Goal: Navigation & Orientation: Understand site structure

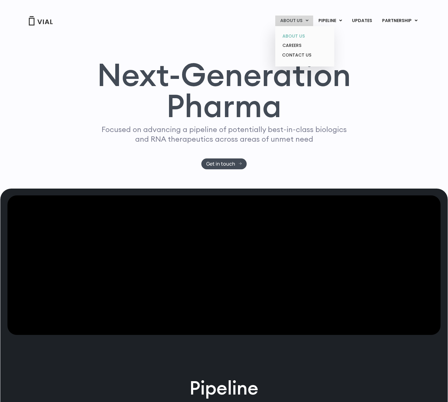
click at [299, 34] on link "ABOUT US" at bounding box center [305, 36] width 54 height 10
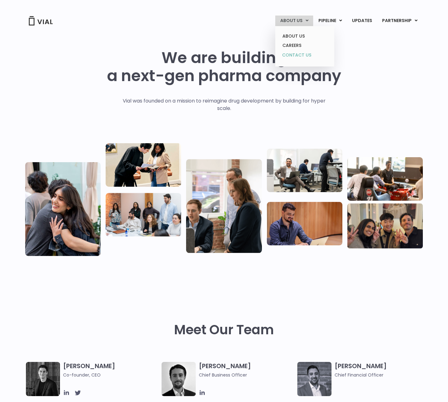
click at [305, 53] on link "CONTACT US" at bounding box center [305, 55] width 54 height 10
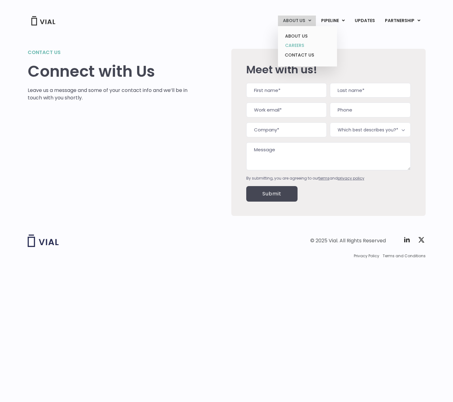
click at [303, 45] on link "CAREERS" at bounding box center [307, 46] width 54 height 10
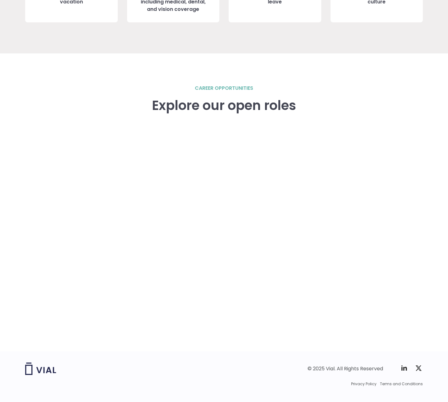
scroll to position [817, 0]
